Goal: Navigation & Orientation: Find specific page/section

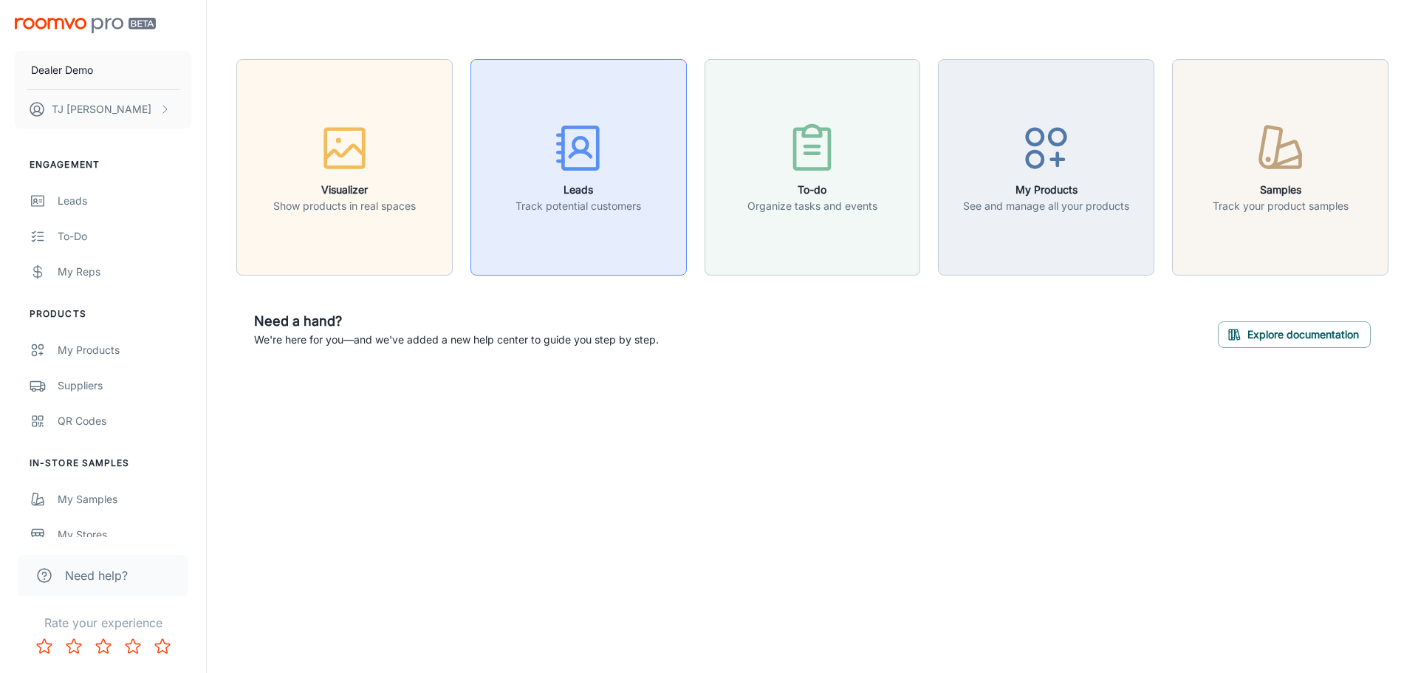
click at [570, 158] on icon "button" at bounding box center [578, 147] width 55 height 55
click at [81, 348] on div "My Products" at bounding box center [125, 350] width 134 height 16
